Goal: Transaction & Acquisition: Subscribe to service/newsletter

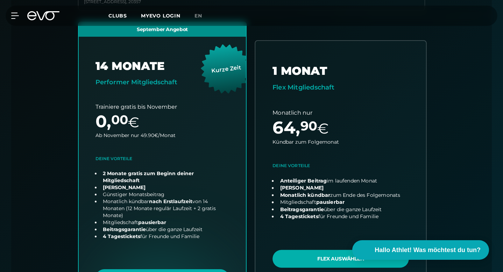
scroll to position [261, 0]
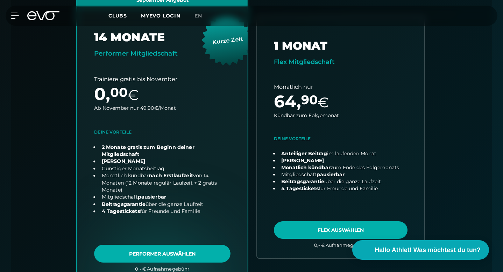
scroll to position [294, 0]
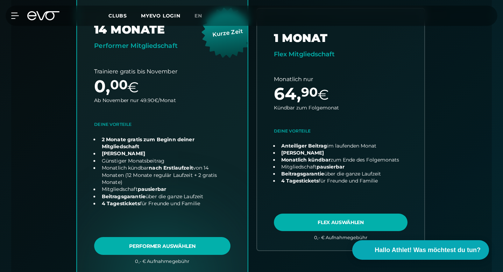
click at [193, 218] on link "choose plan" at bounding box center [162, 130] width 171 height 290
